Goal: Find specific page/section: Find specific page/section

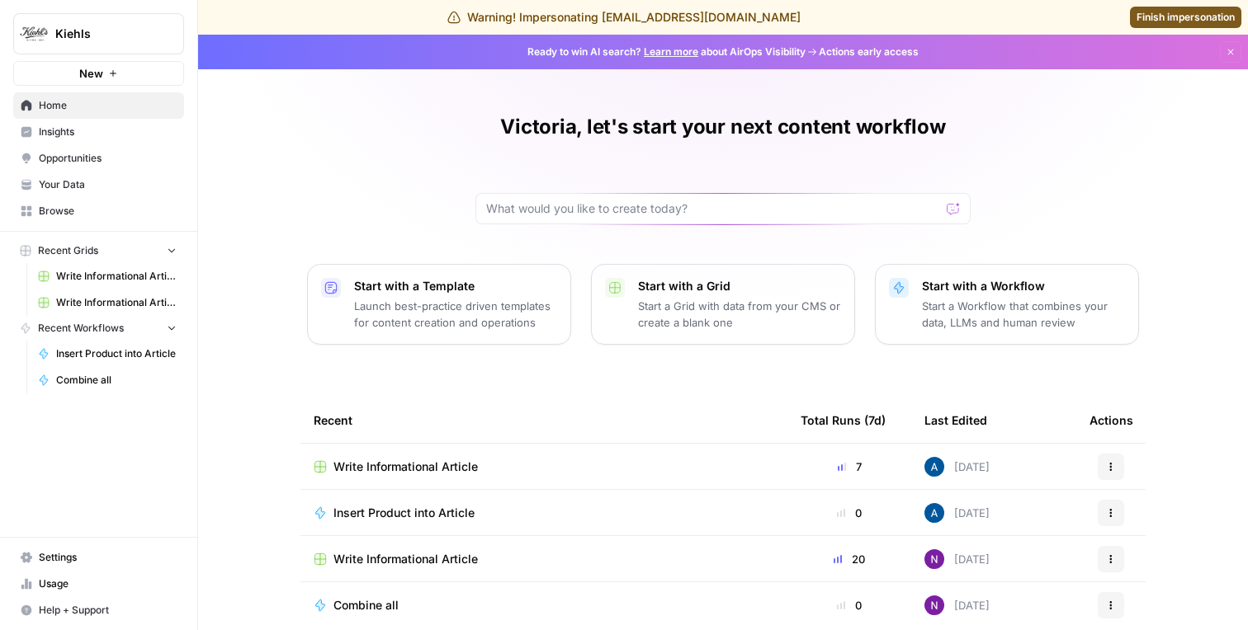
click at [84, 140] on link "Insights" at bounding box center [98, 132] width 171 height 26
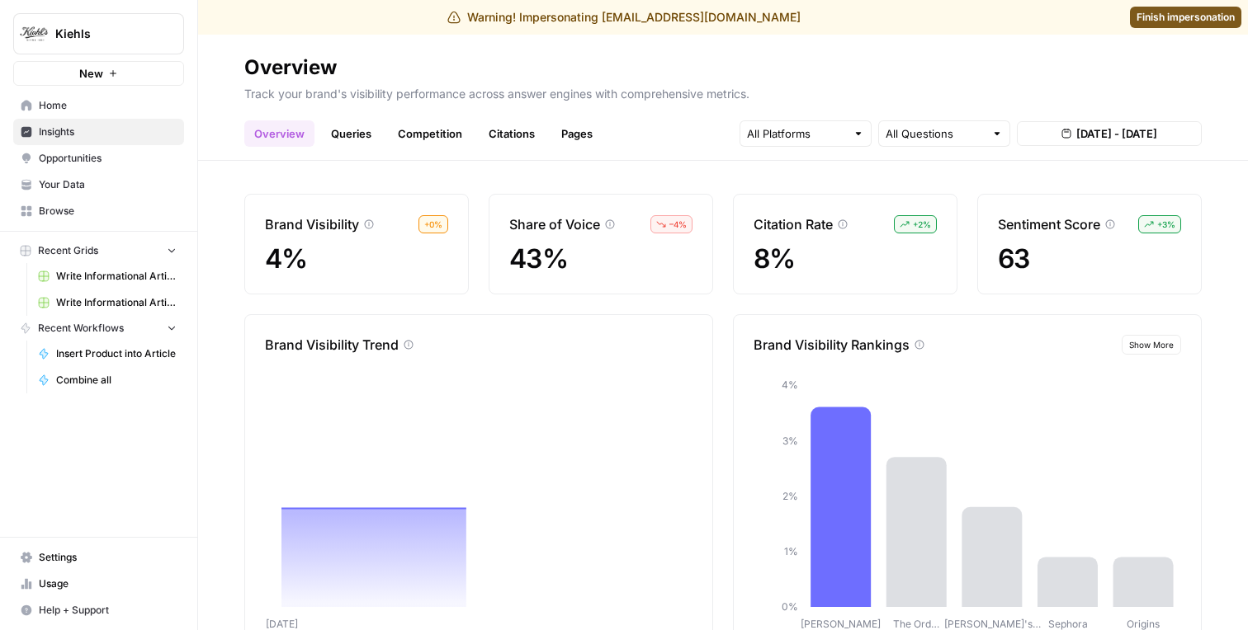
click at [512, 125] on link "Citations" at bounding box center [512, 133] width 66 height 26
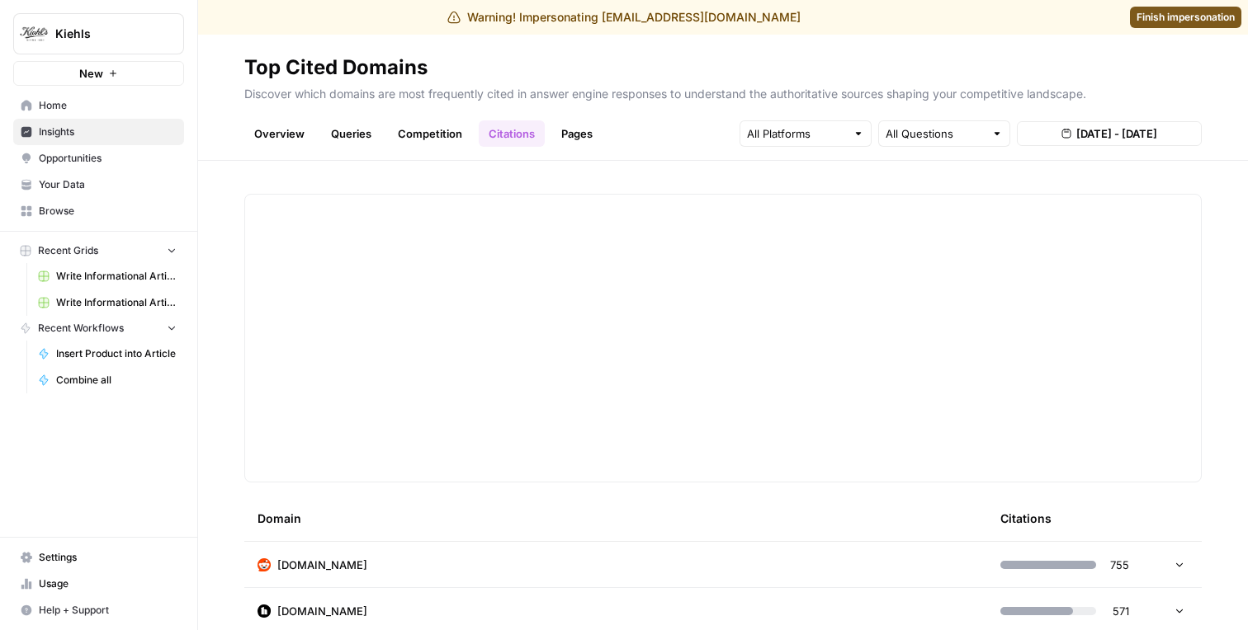
click at [597, 300] on div at bounding box center [723, 339] width 916 height 248
click at [516, 327] on div at bounding box center [723, 339] width 916 height 248
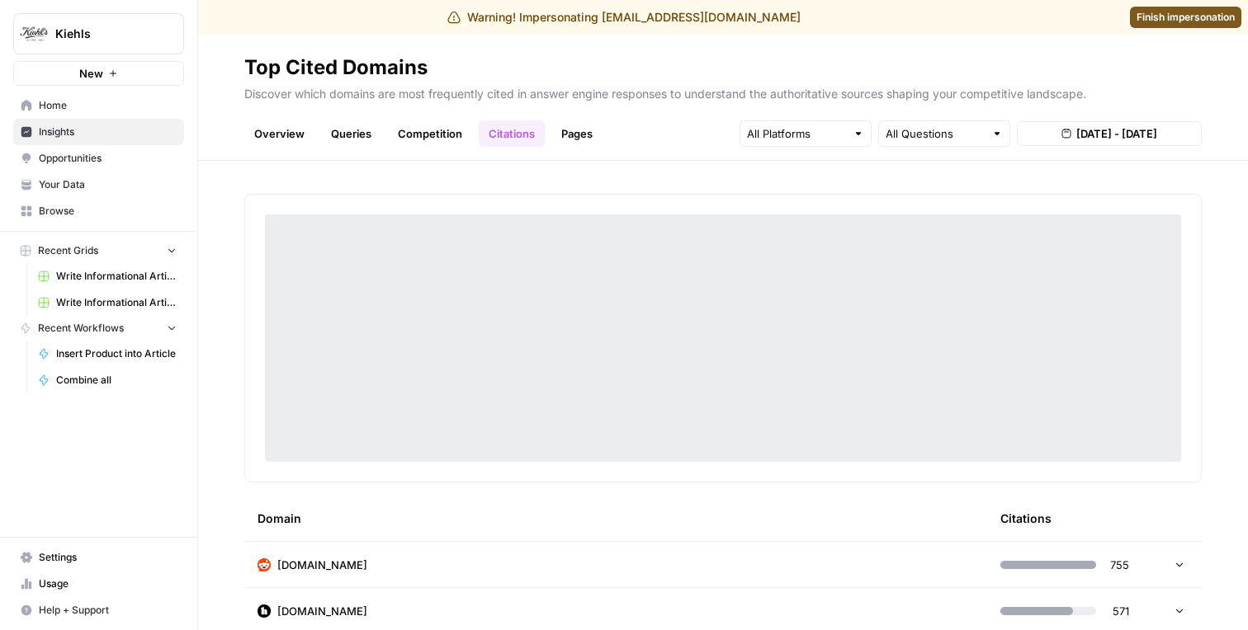
click at [784, 22] on span "Finish impersonation" at bounding box center [1185, 17] width 98 height 15
